Goal: Transaction & Acquisition: Purchase product/service

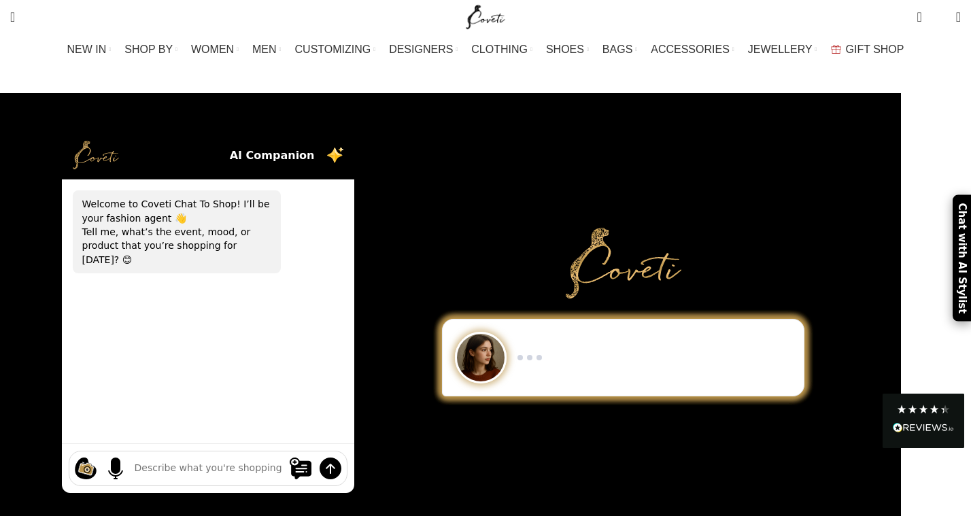
click at [65, 189] on div "Show me a black-and-white dress for an evening gala. I need minimalist men’s sn…" at bounding box center [415, 312] width 971 height 438
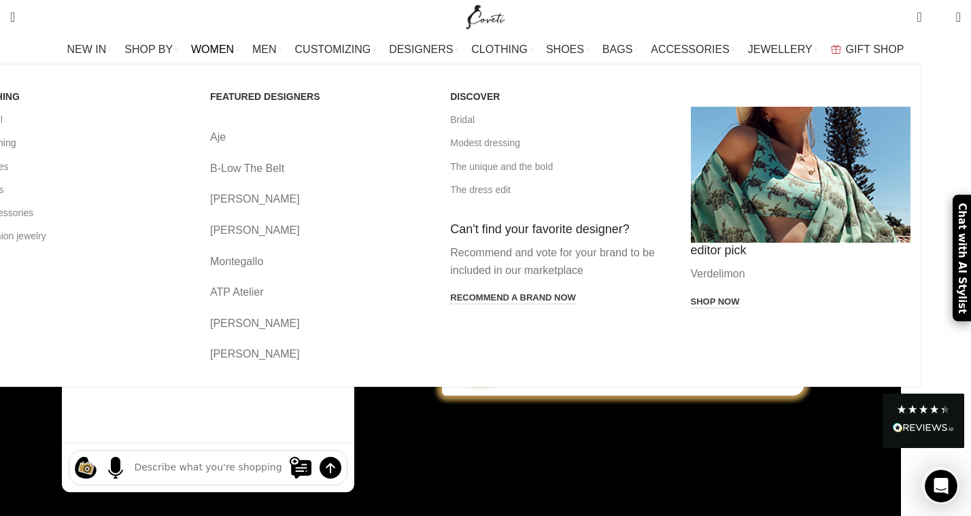
click at [101, 140] on link "All clothing" at bounding box center [80, 142] width 220 height 23
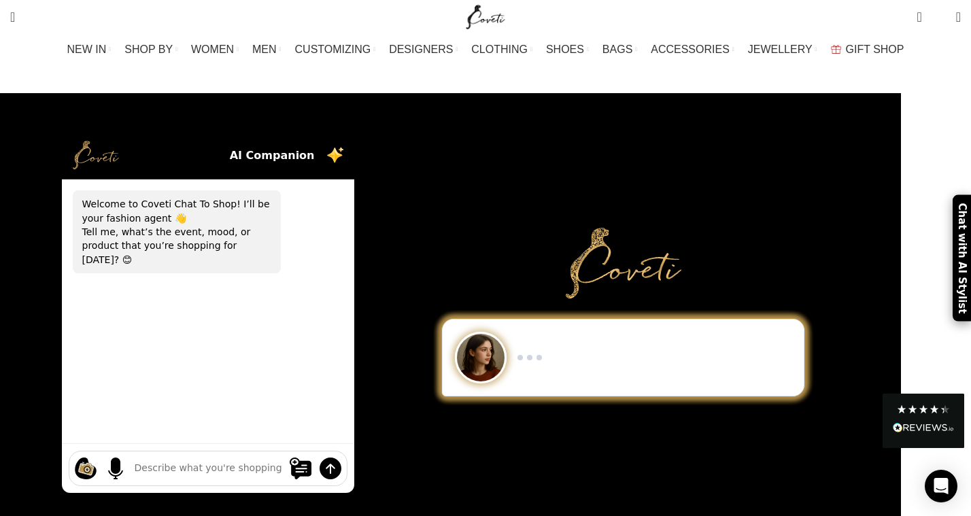
click at [219, 461] on textarea at bounding box center [208, 468] width 147 height 14
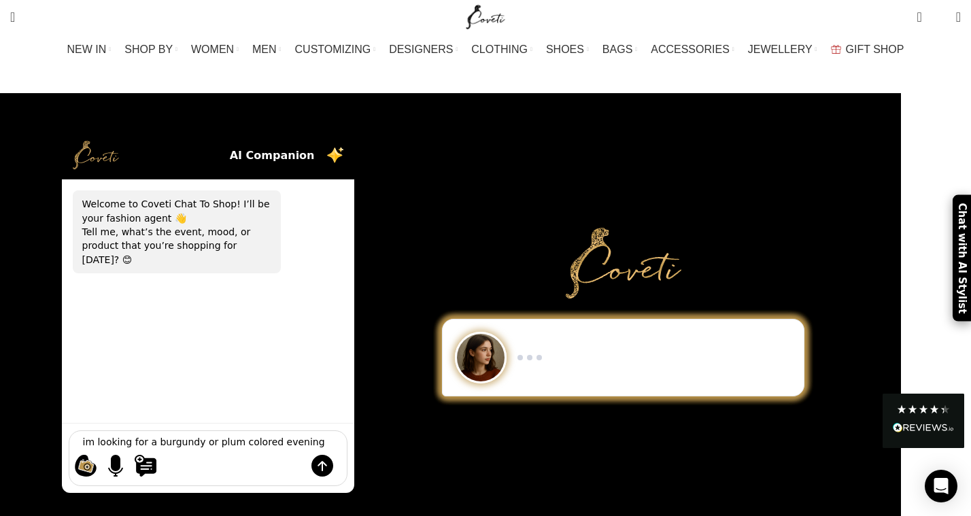
type textarea "im looking for a burgundy or plum colored evening gown"
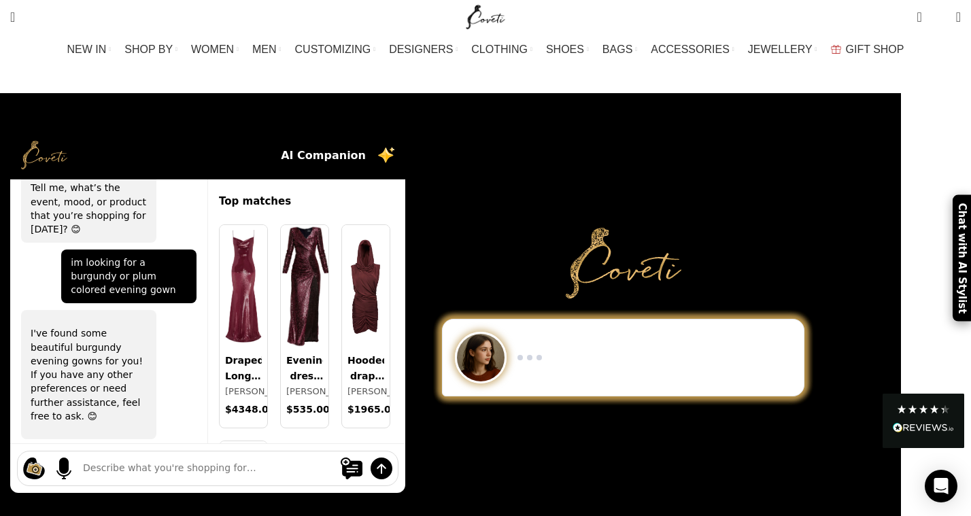
scroll to position [1, 0]
click at [405, 482] on div at bounding box center [207, 323] width 395 height 385
click at [539, 390] on div "Show me a black-and-white dress for an evening gala. I need minimalist men’s sn…" at bounding box center [623, 324] width 395 height 193
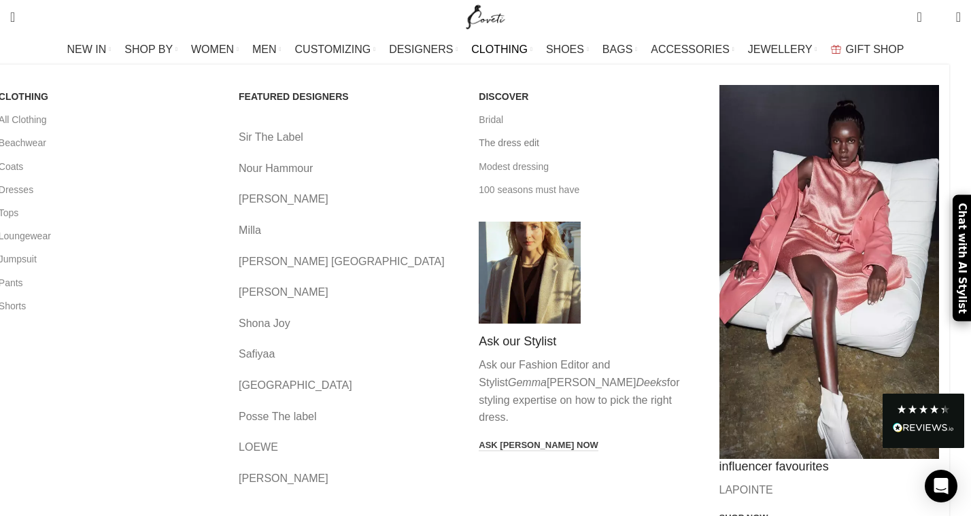
click at [514, 142] on link "The dress edit" at bounding box center [589, 142] width 220 height 23
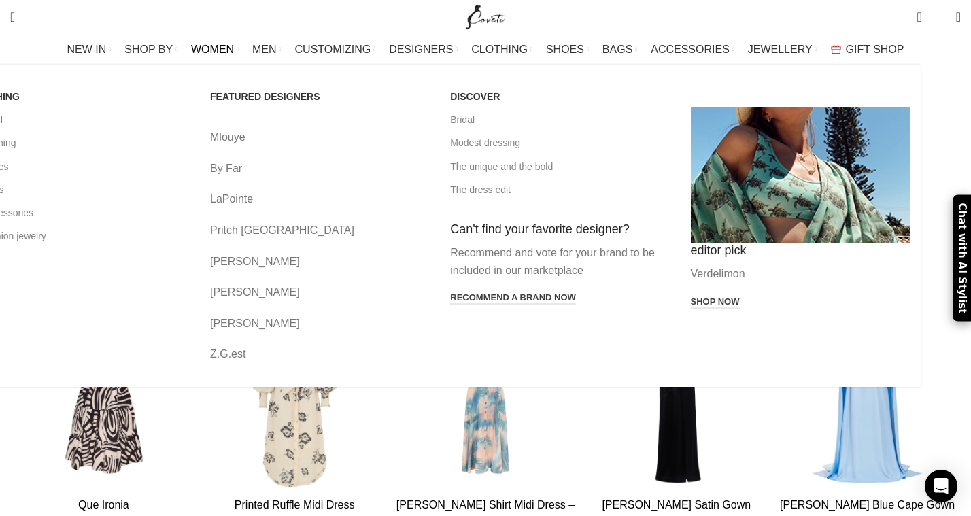
click at [98, 120] on link "View all" at bounding box center [80, 119] width 220 height 23
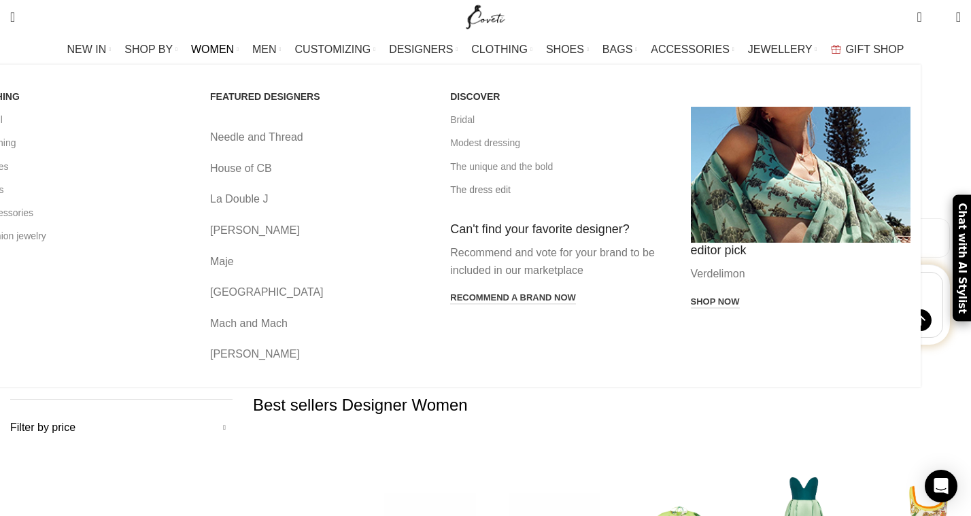
click at [522, 191] on link "The dress edit" at bounding box center [560, 189] width 220 height 23
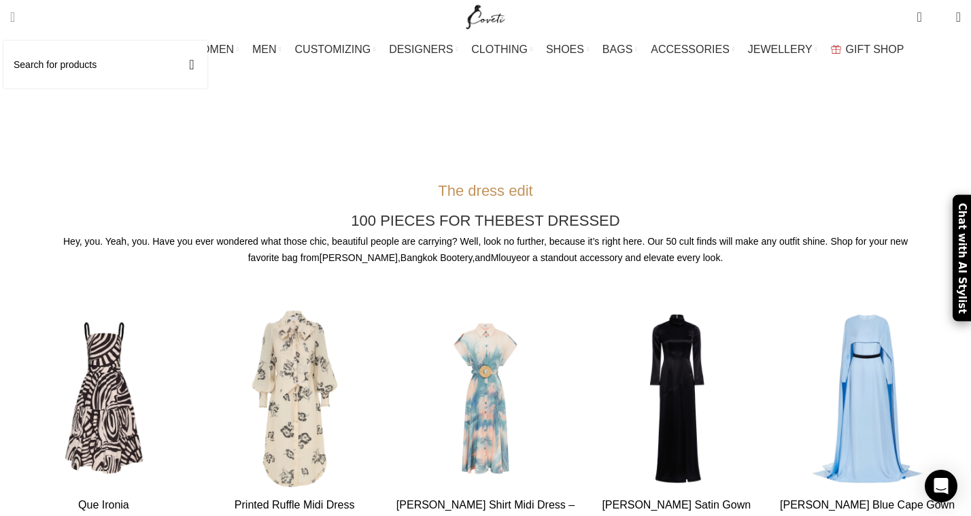
click at [15, 16] on span "Search" at bounding box center [12, 17] width 5 height 14
click at [57, 60] on input "Search" at bounding box center [105, 65] width 204 height 48
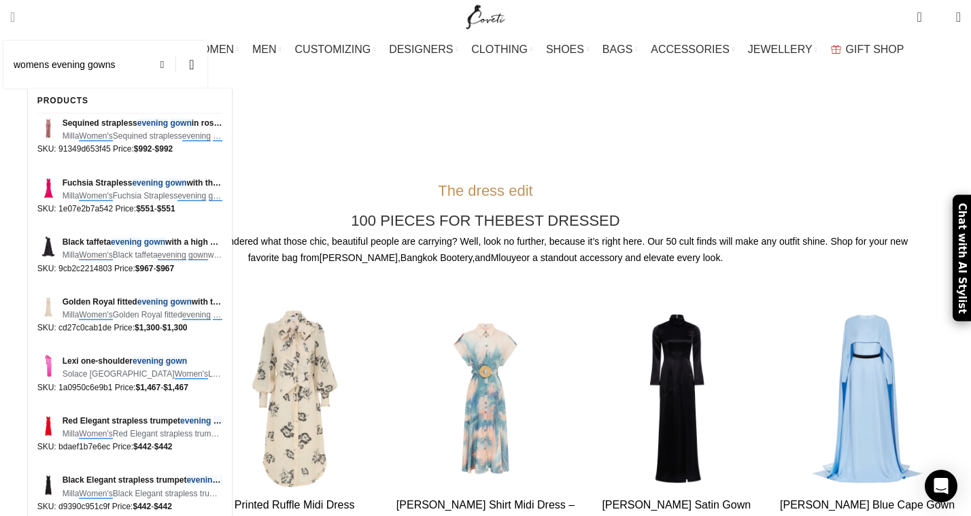
type input "womens evening gowns"
click at [176, 41] on button "Search" at bounding box center [191, 65] width 31 height 48
click at [292, 233] on p "Hey, you. Yeah, you. Have you ever wondered what those chic, beautiful people a…" at bounding box center [486, 249] width 856 height 33
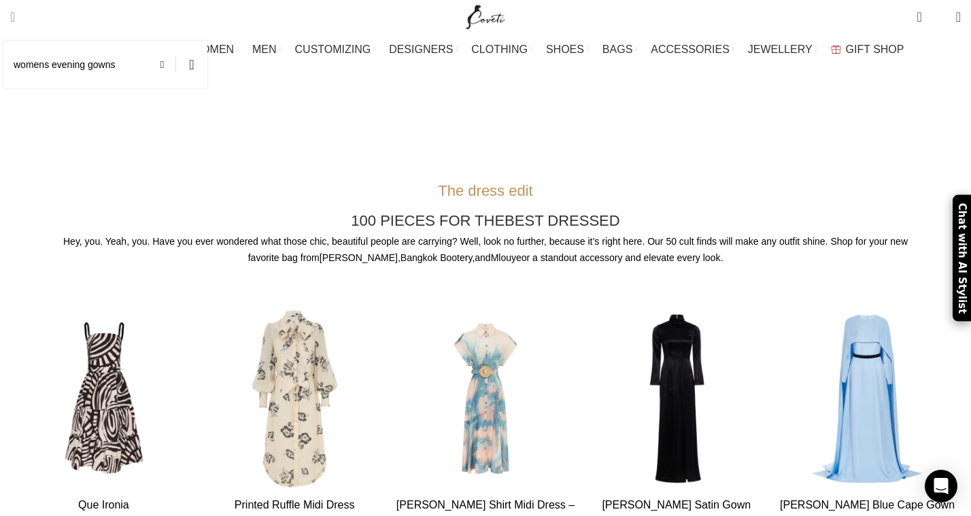
click at [157, 67] on input "womens evening gowns" at bounding box center [105, 65] width 204 height 48
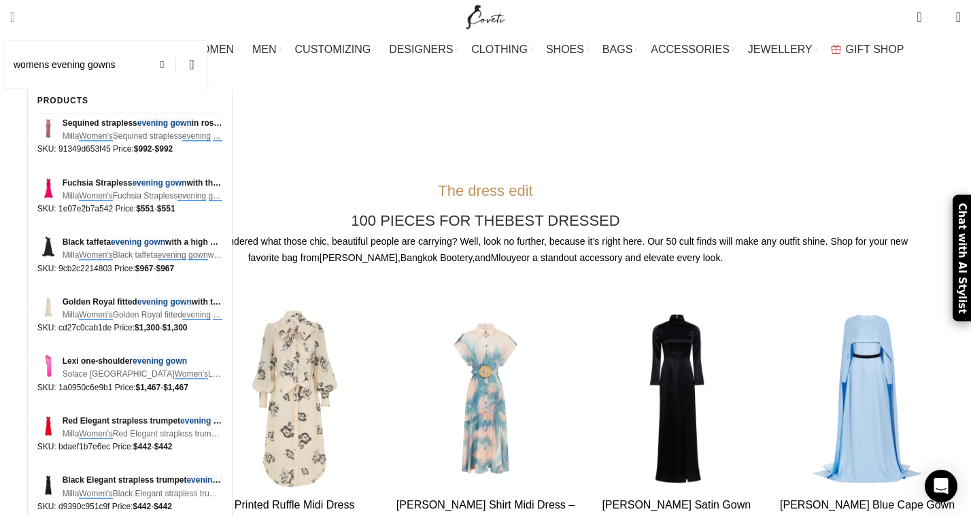
click at [176, 41] on button "Search" at bounding box center [191, 65] width 31 height 48
click at [271, 305] on div "Printed Ruffle Midi Dress" at bounding box center [259, 398] width 23 height 187
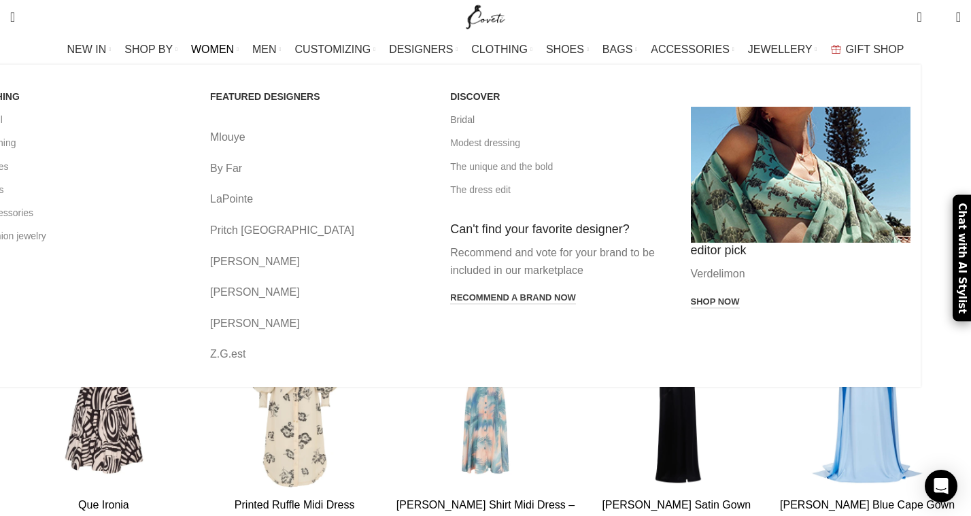
click at [507, 124] on link "Bridal" at bounding box center [560, 119] width 220 height 23
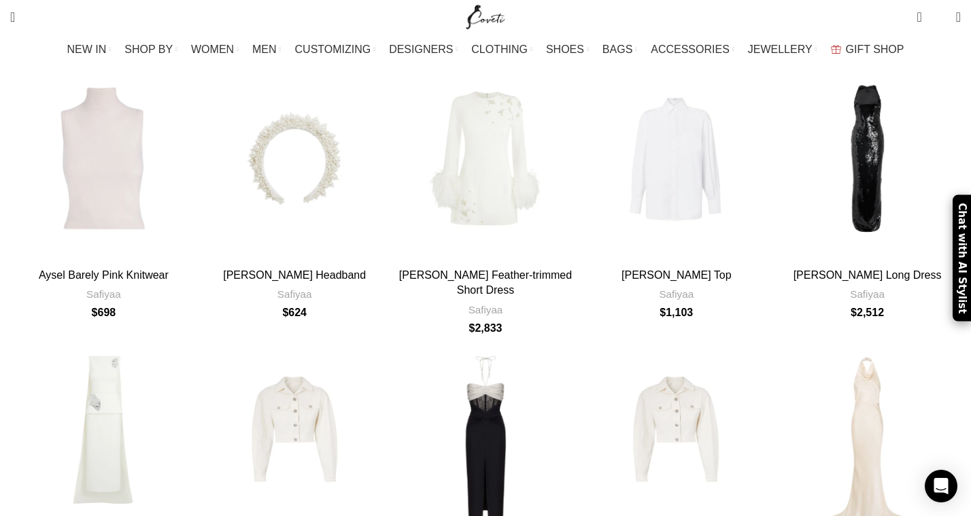
scroll to position [4607, 0]
